Goal: Transaction & Acquisition: Purchase product/service

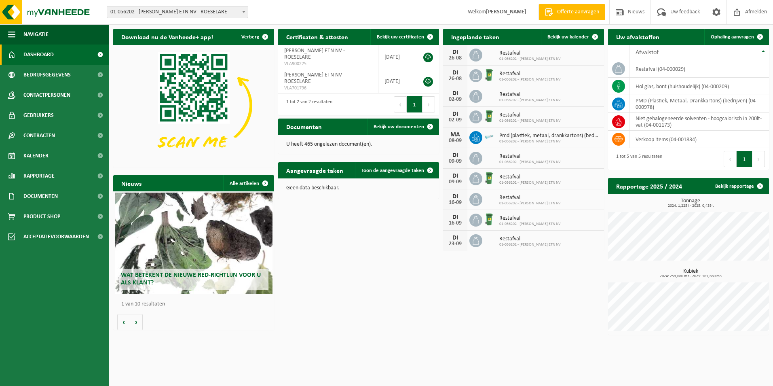
click at [474, 76] on icon at bounding box center [476, 76] width 8 height 8
click at [456, 78] on div "26-08" at bounding box center [455, 79] width 16 height 6
click at [38, 218] on span "Product Shop" at bounding box center [41, 216] width 37 height 20
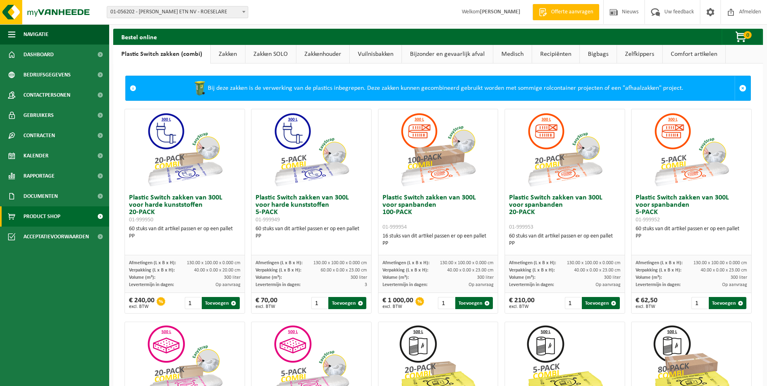
click at [181, 0] on div "Vestiging: 01-056202 - [PERSON_NAME] ETN NV - [GEOGRAPHIC_DATA] 01-056202 - [PE…" at bounding box center [383, 12] width 767 height 25
